Goal: Complete application form

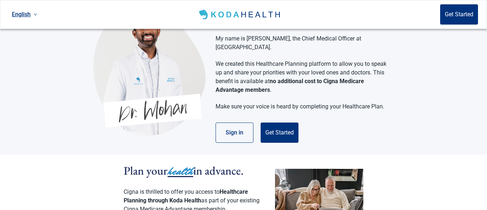
scroll to position [29, 0]
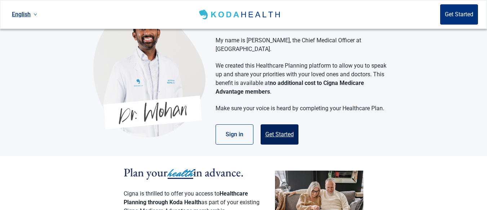
click at [275, 124] on button "Get Started" at bounding box center [280, 134] width 38 height 20
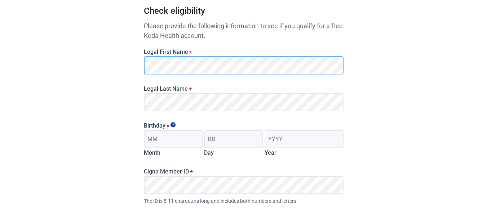
scroll to position [74, 0]
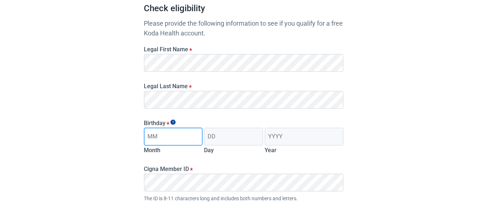
click at [201, 134] on input "Month" at bounding box center [173, 136] width 59 height 18
type input "05"
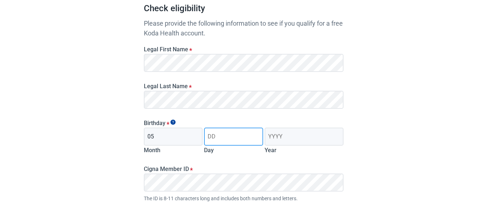
click at [226, 137] on input "Day" at bounding box center [233, 136] width 59 height 18
type input "15"
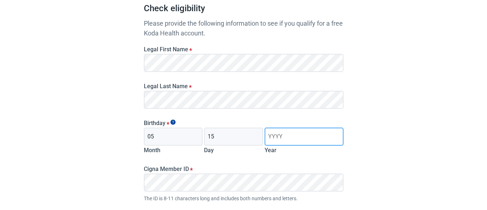
click at [286, 135] on input "Year" at bounding box center [304, 136] width 79 height 18
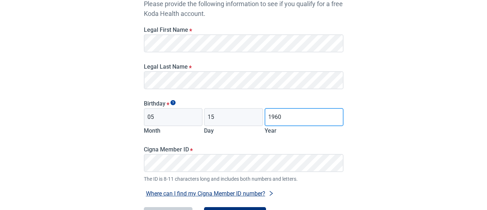
scroll to position [95, 0]
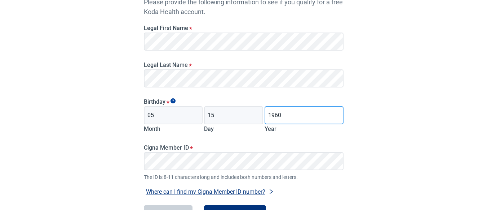
type input "1960"
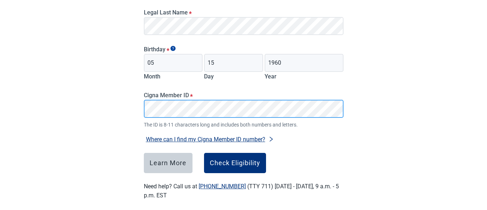
scroll to position [155, 0]
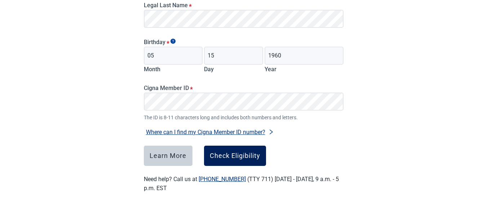
click at [219, 156] on div "Check Eligibility" at bounding box center [235, 155] width 51 height 7
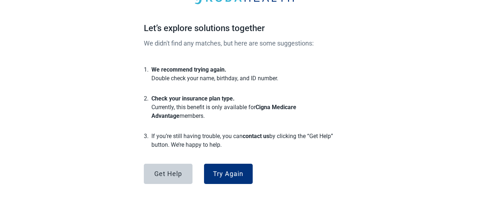
scroll to position [54, 0]
click at [226, 177] on div "Try Again" at bounding box center [228, 173] width 30 height 7
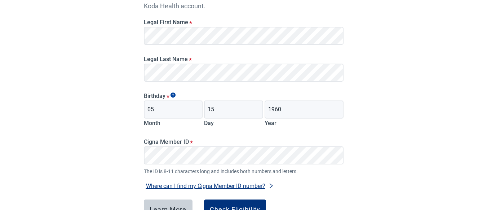
scroll to position [155, 0]
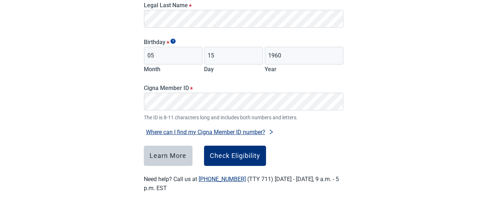
click at [134, 148] on main "Check eligibility Please provide the following information to see if you qualif…" at bounding box center [244, 33] width 235 height 353
